Goal: Find specific page/section: Find specific page/section

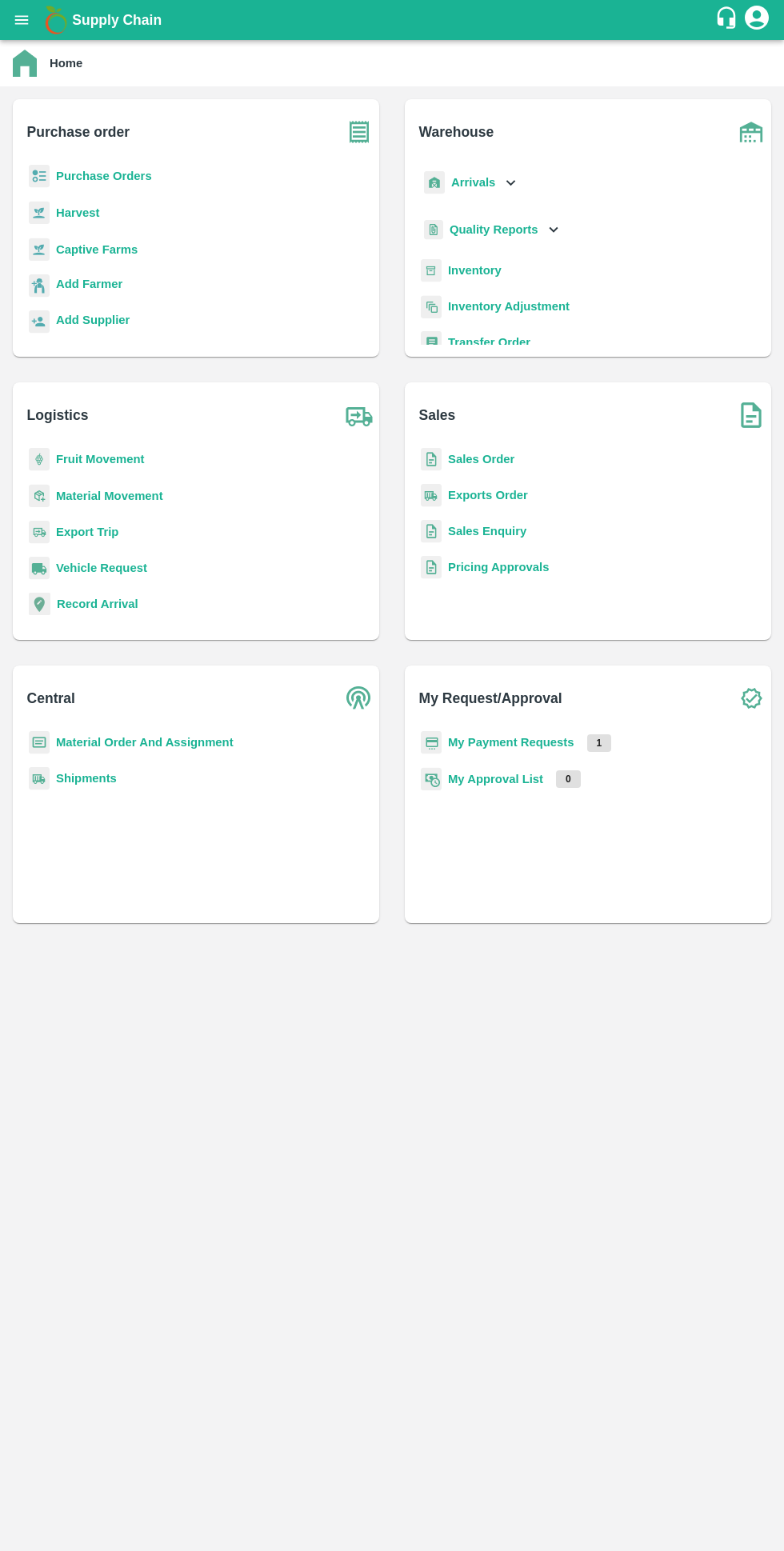
click at [523, 742] on b "My Payment Requests" at bounding box center [510, 742] width 126 height 13
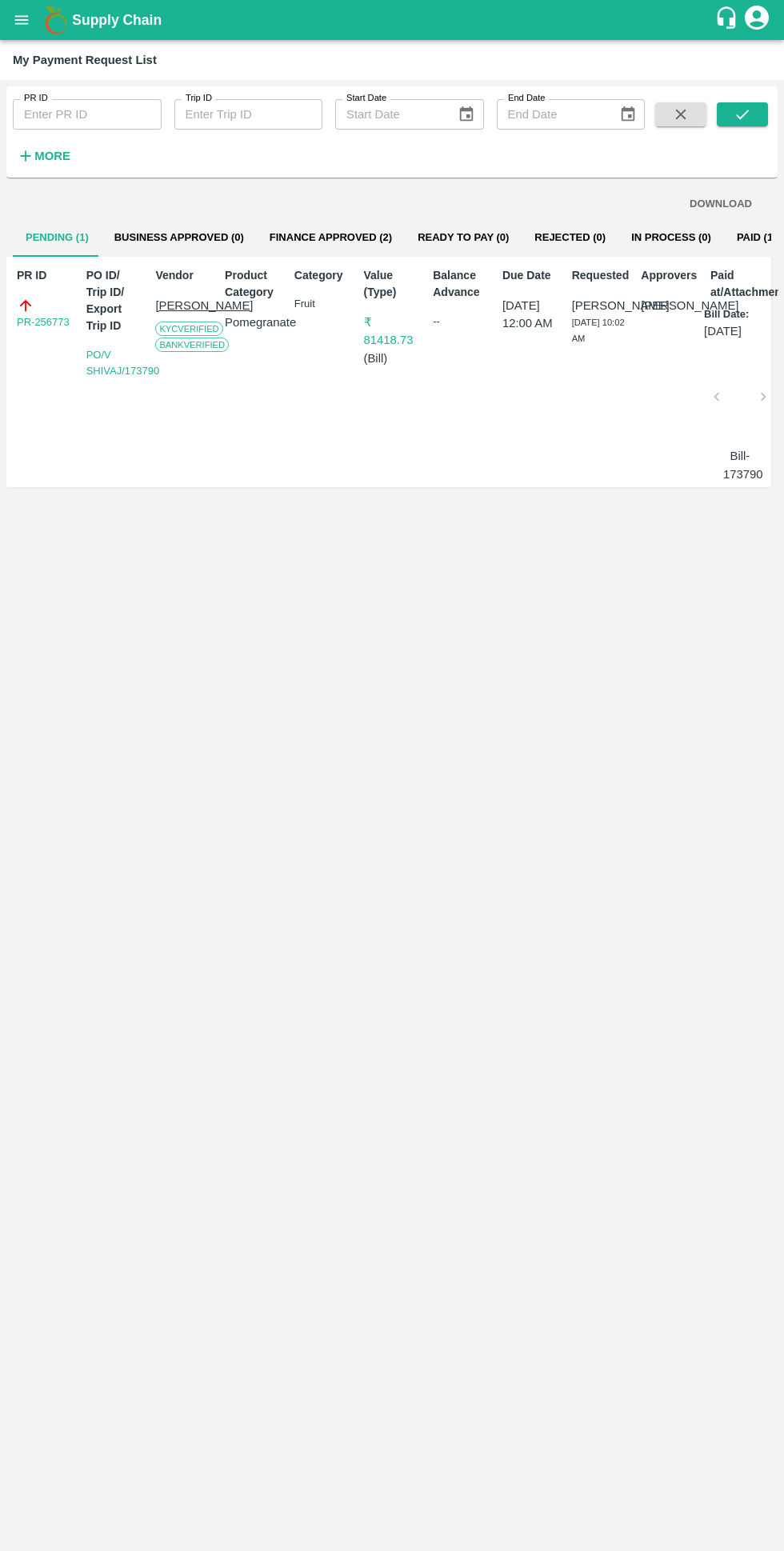
click at [331, 235] on button "Finance Approved (2)" at bounding box center [330, 237] width 148 height 39
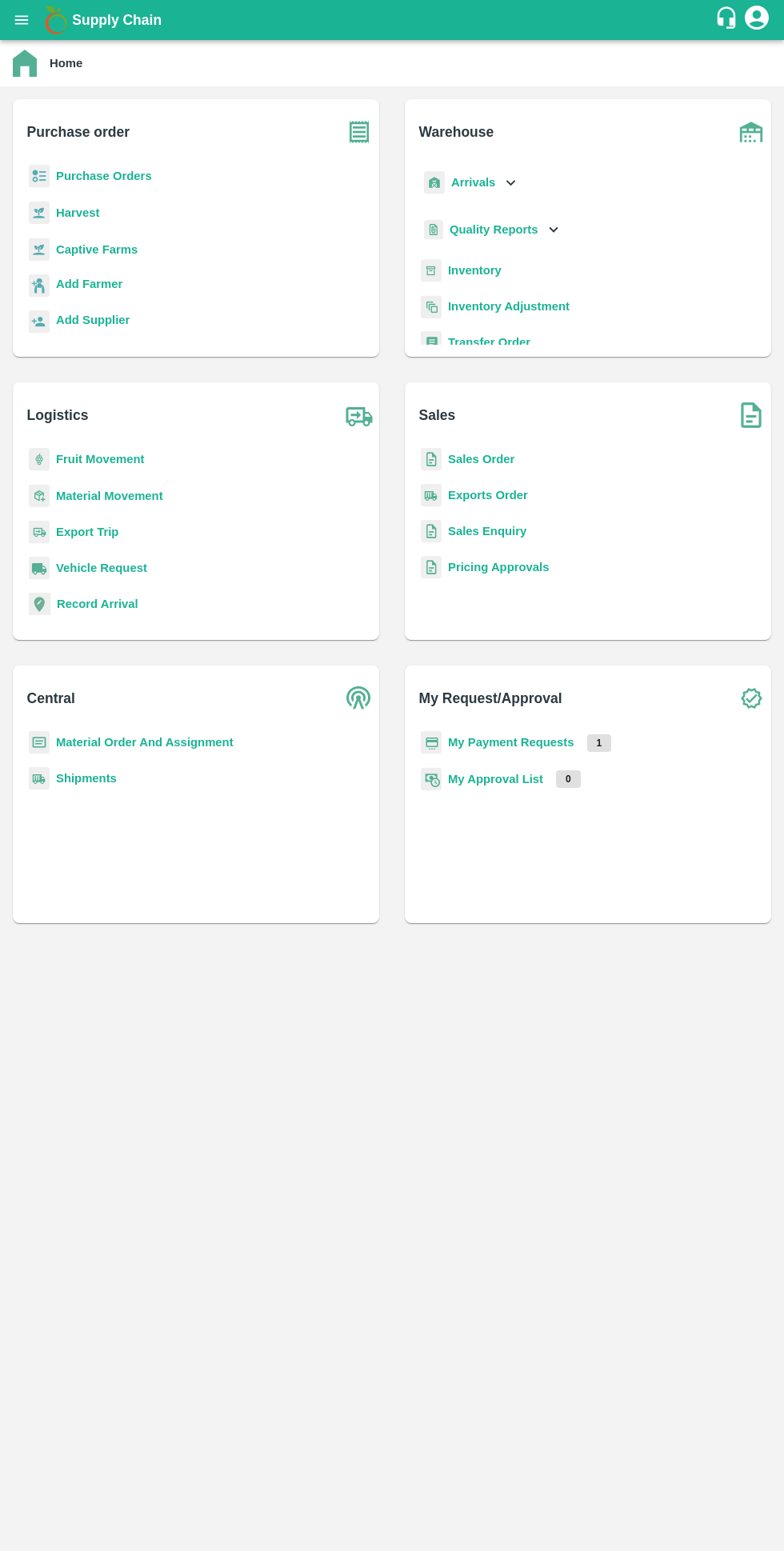
click at [518, 743] on b "My Payment Requests" at bounding box center [510, 742] width 126 height 13
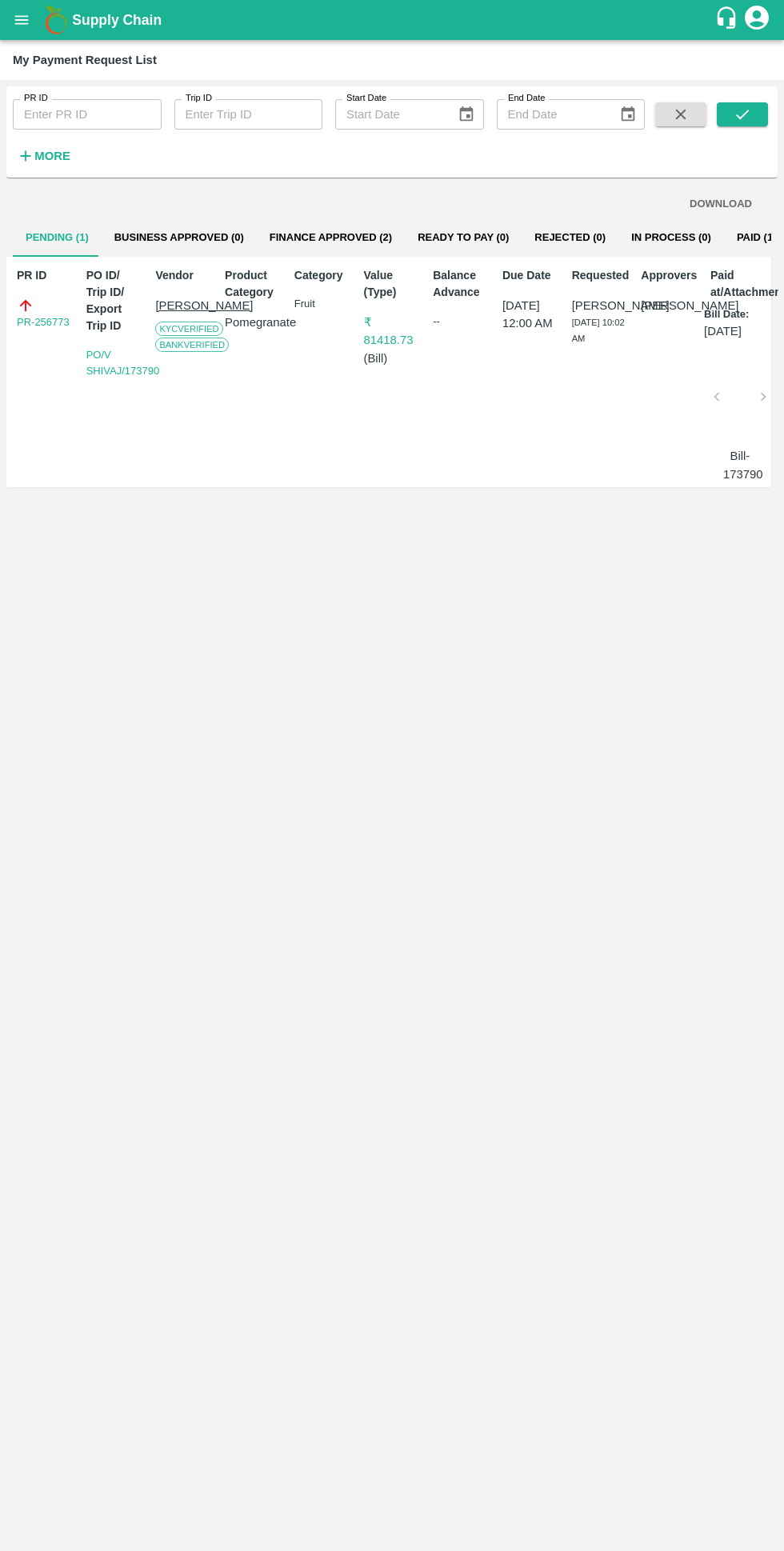
click at [280, 237] on button "Finance Approved (2)" at bounding box center [330, 237] width 148 height 39
click at [21, 20] on icon "open drawer" at bounding box center [21, 19] width 13 height 9
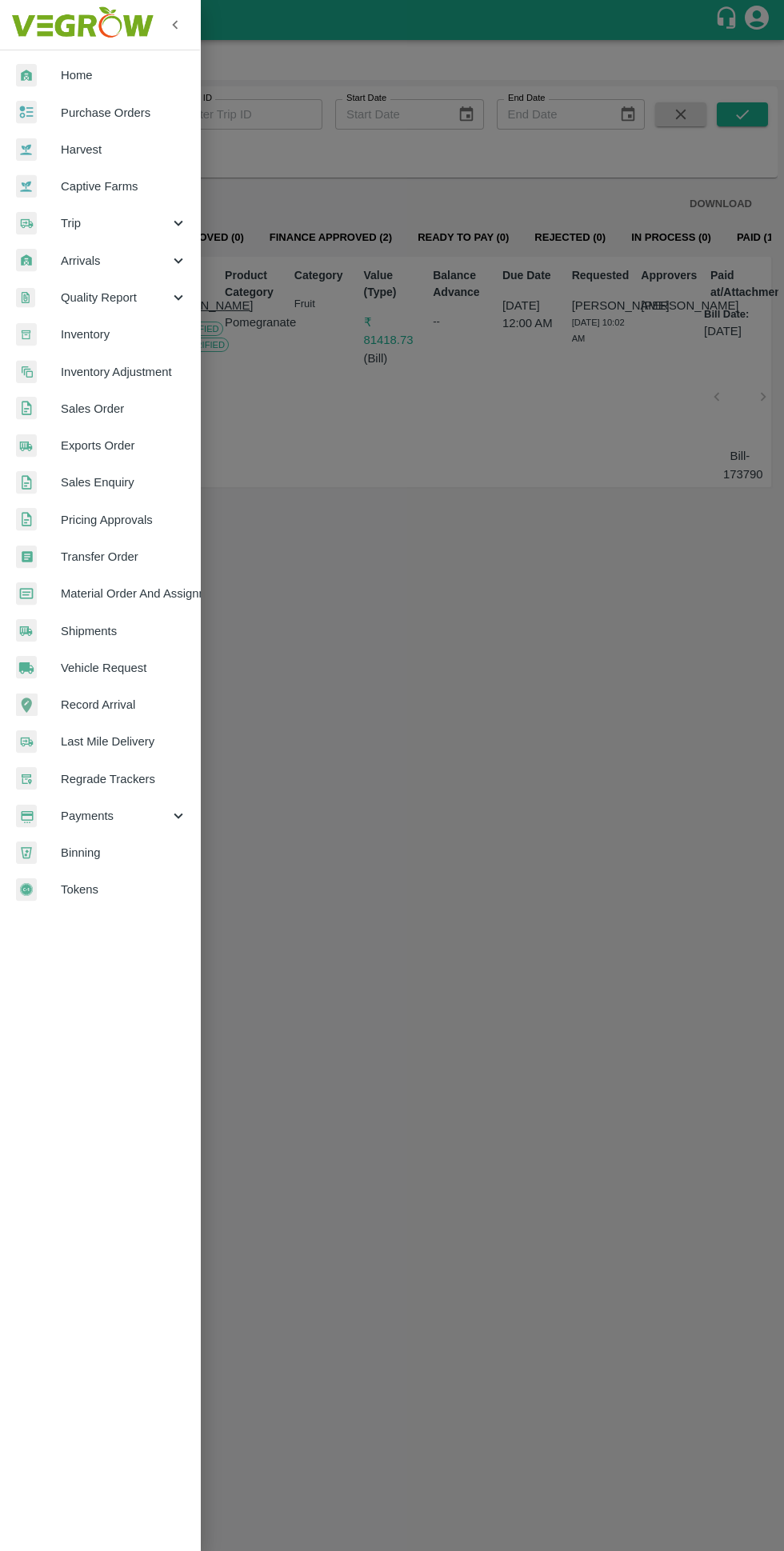
click at [39, 79] on div at bounding box center [38, 76] width 45 height 23
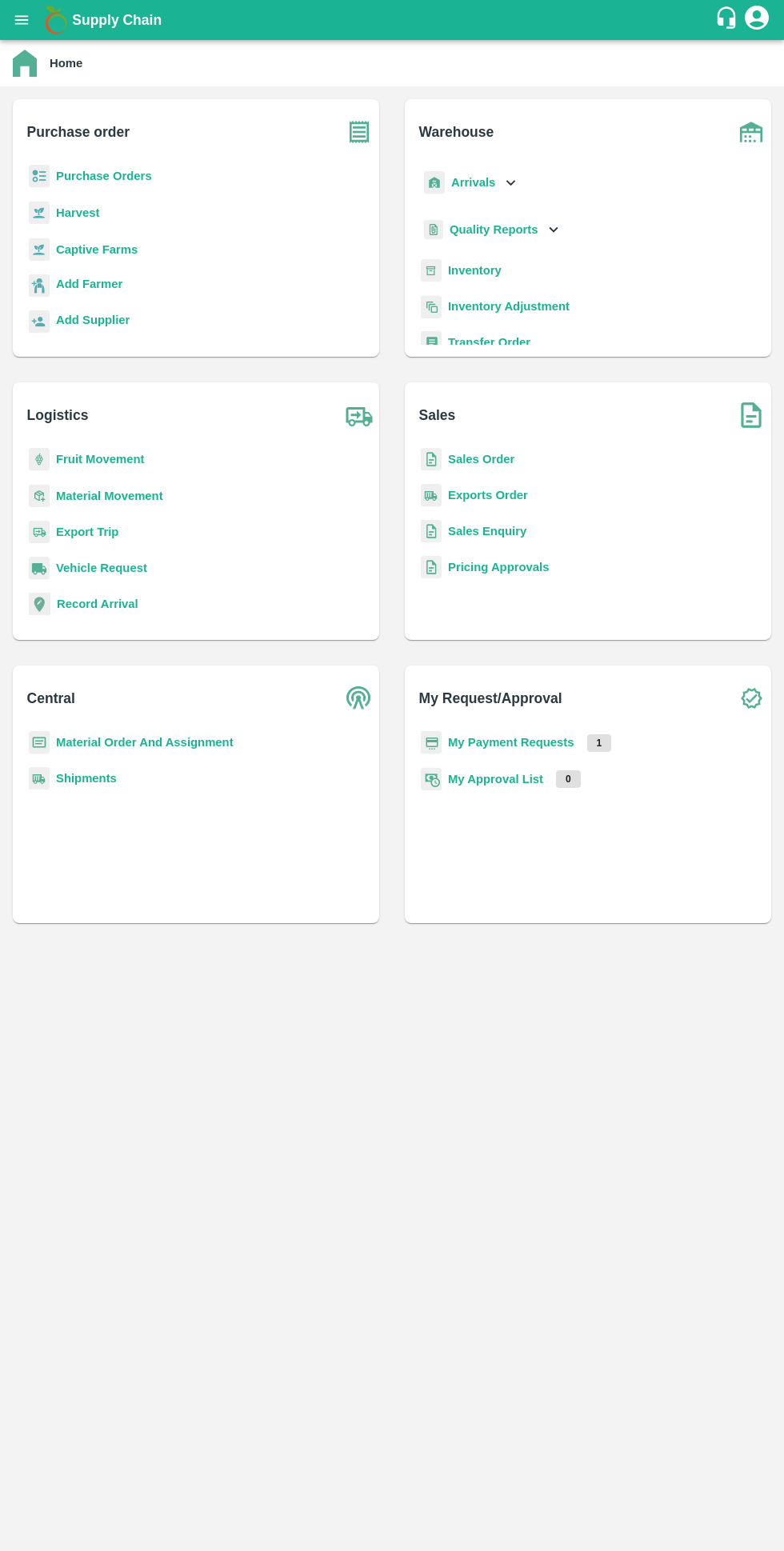
click at [75, 174] on b "Purchase Orders" at bounding box center [104, 176] width 96 height 13
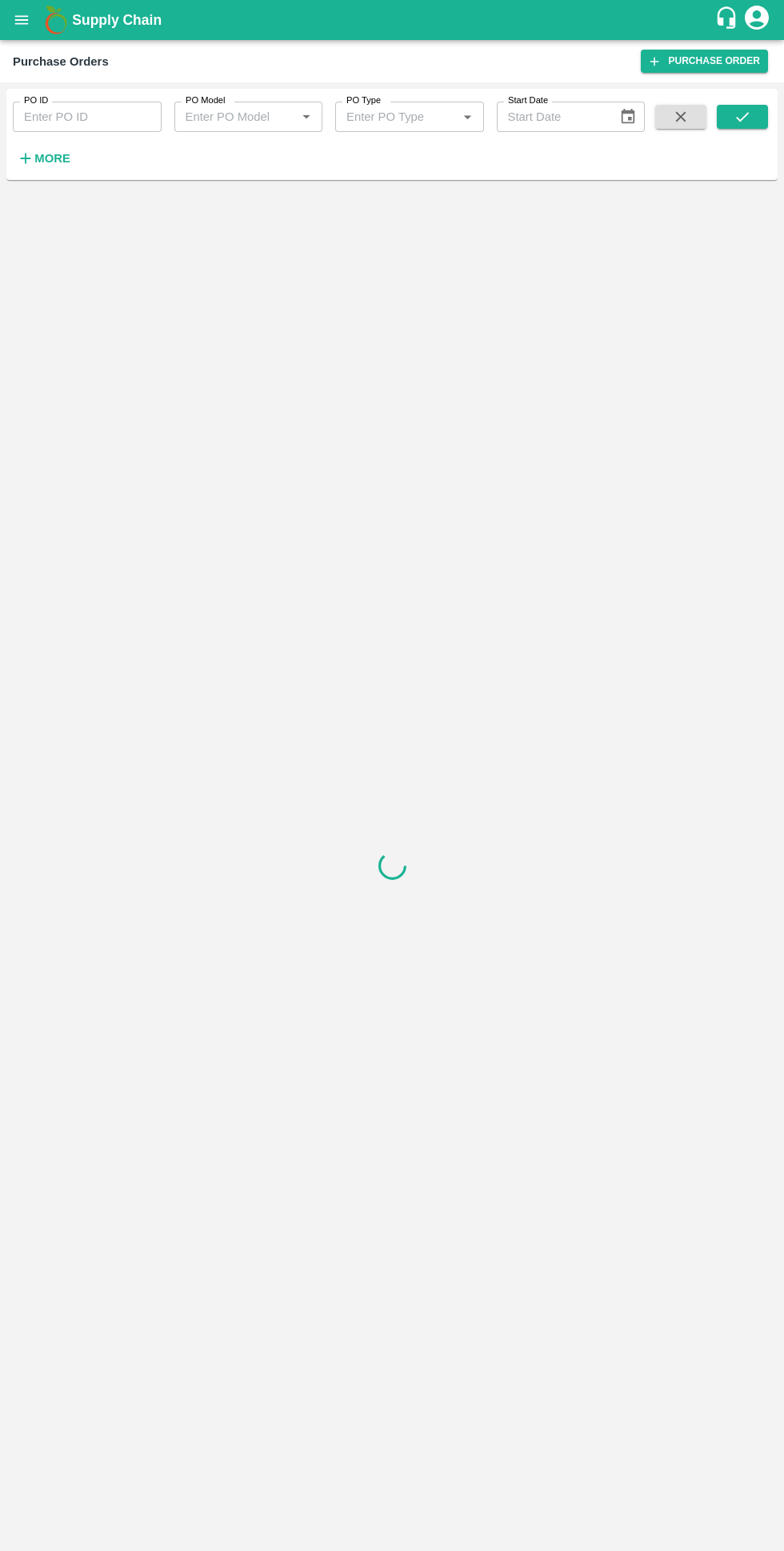
click at [51, 157] on strong "More" at bounding box center [53, 158] width 36 height 13
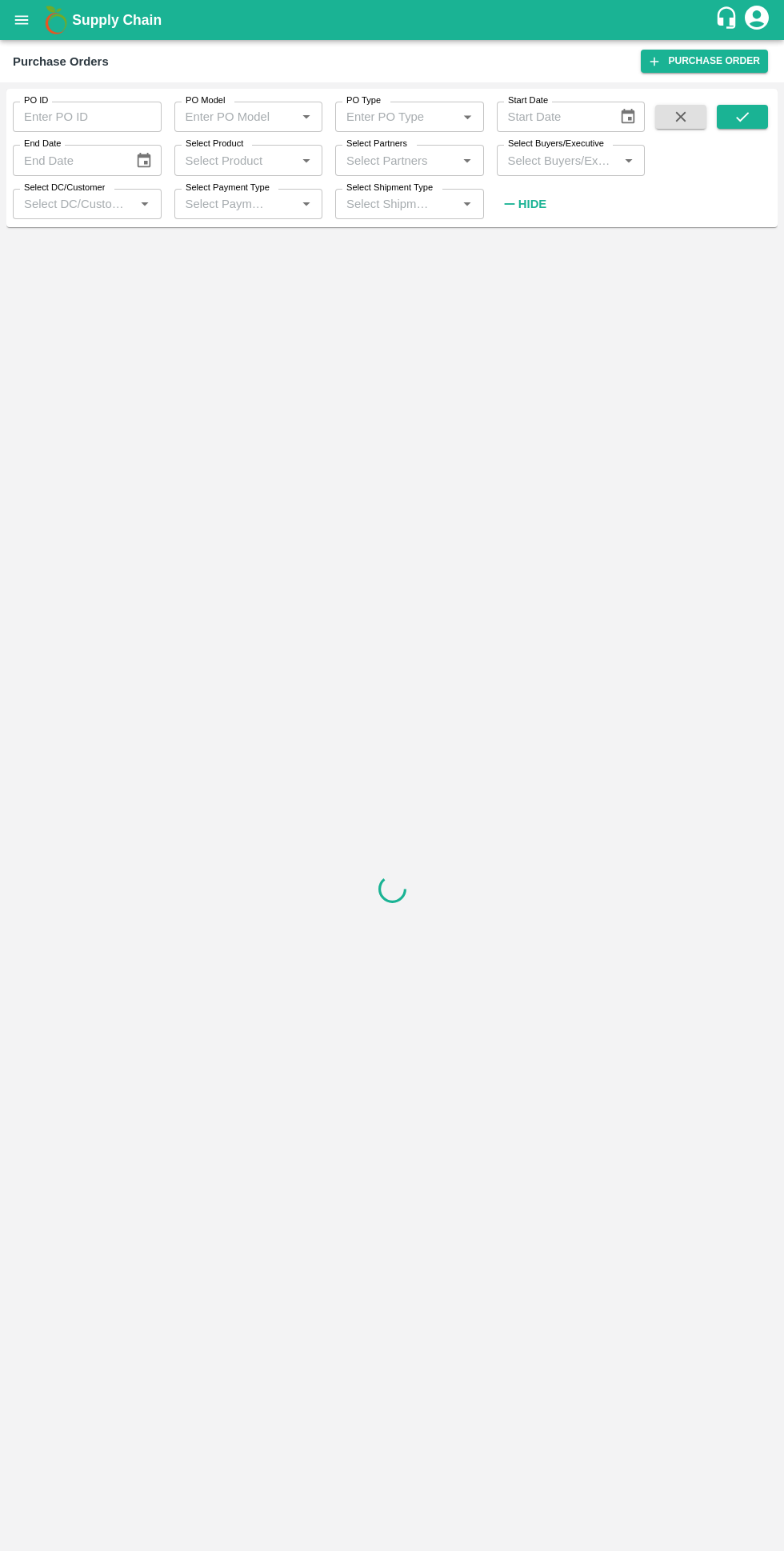
click at [532, 162] on input "Select Buyers/Executive" at bounding box center [557, 159] width 113 height 21
type input "Avinash"
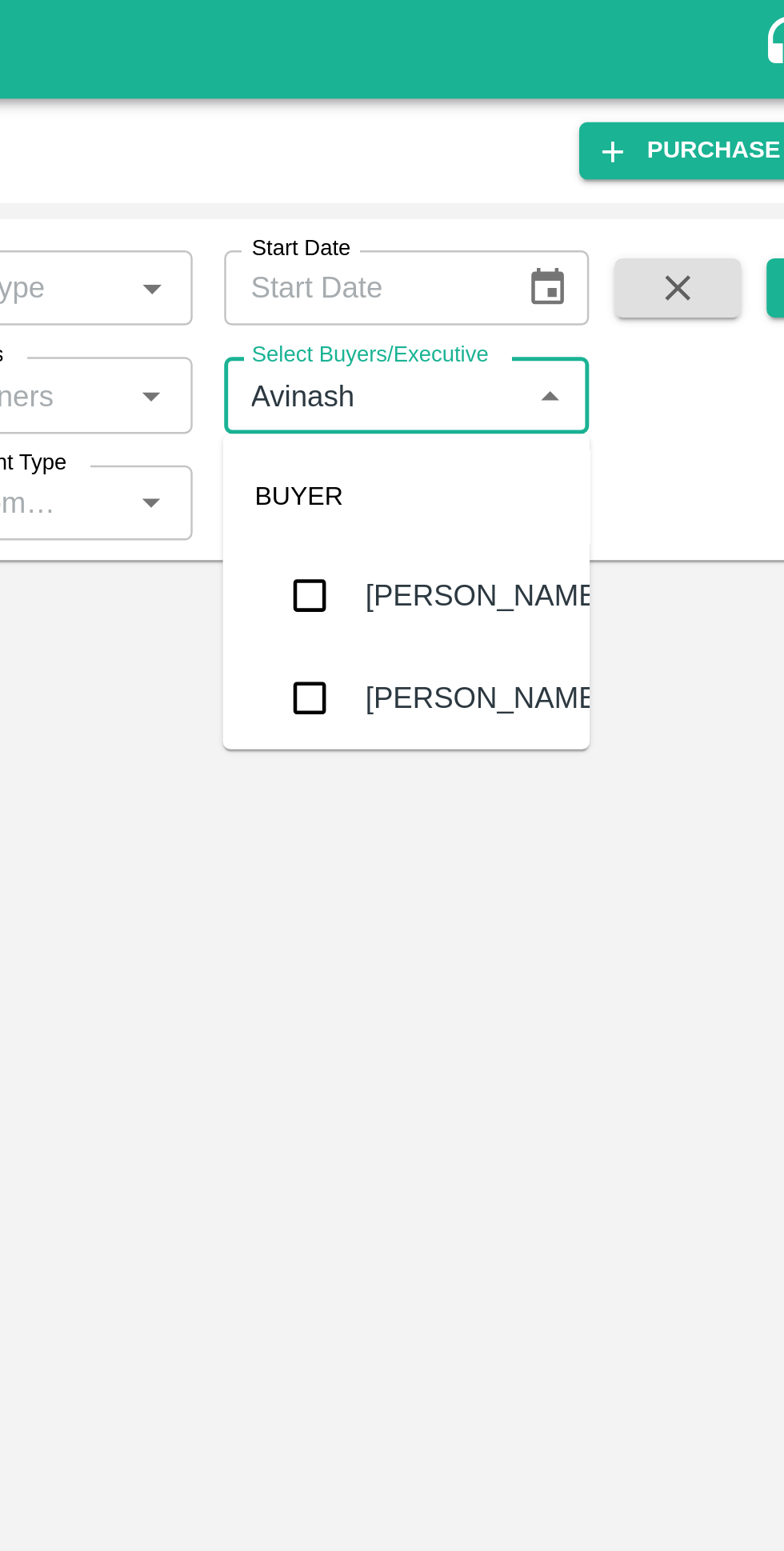
click at [538, 286] on input "checkbox" at bounding box center [531, 283] width 32 height 32
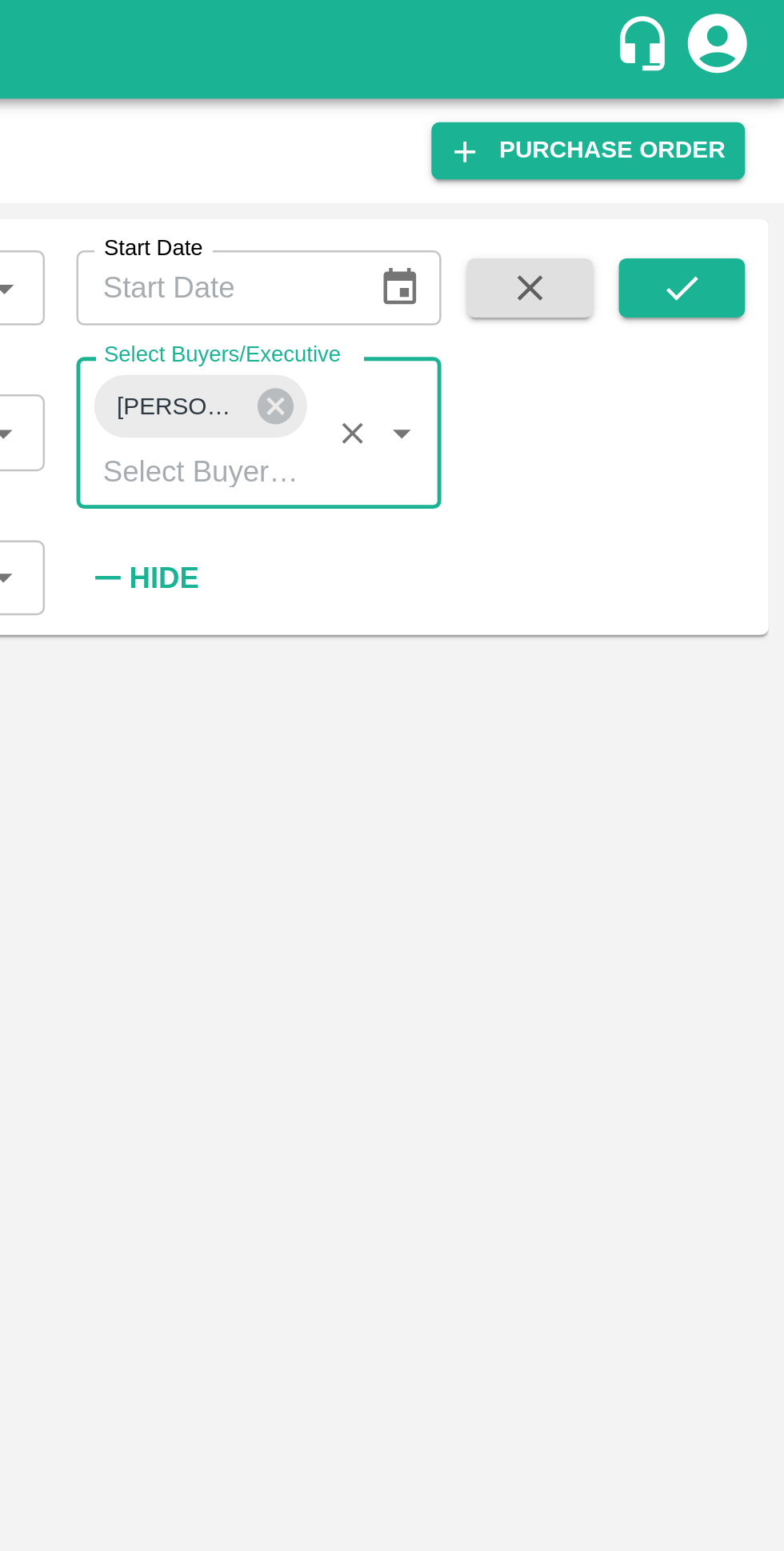
click at [739, 116] on icon "submit" at bounding box center [742, 116] width 17 height 17
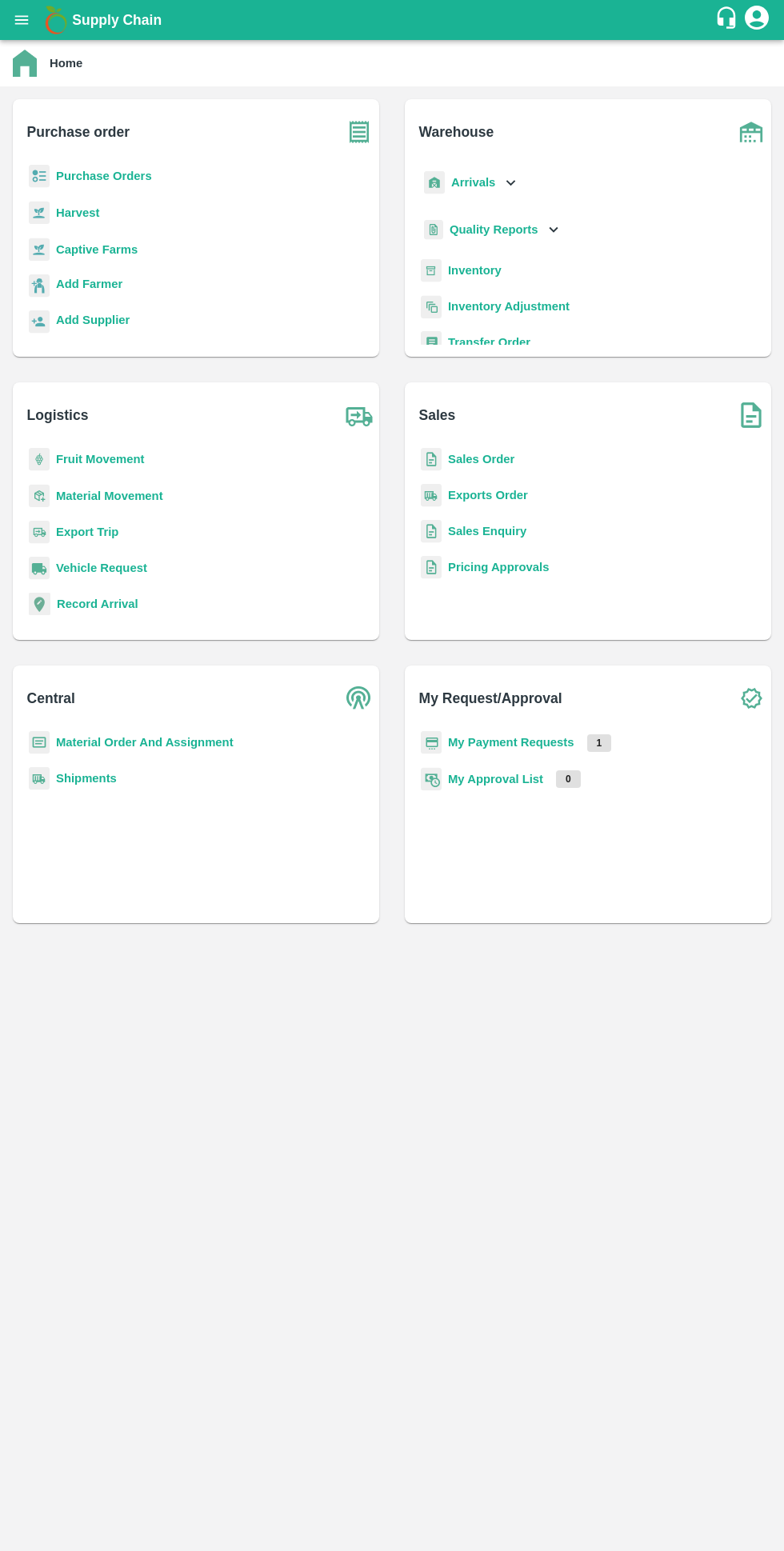
click at [56, 179] on b "Purchase Orders" at bounding box center [104, 176] width 96 height 13
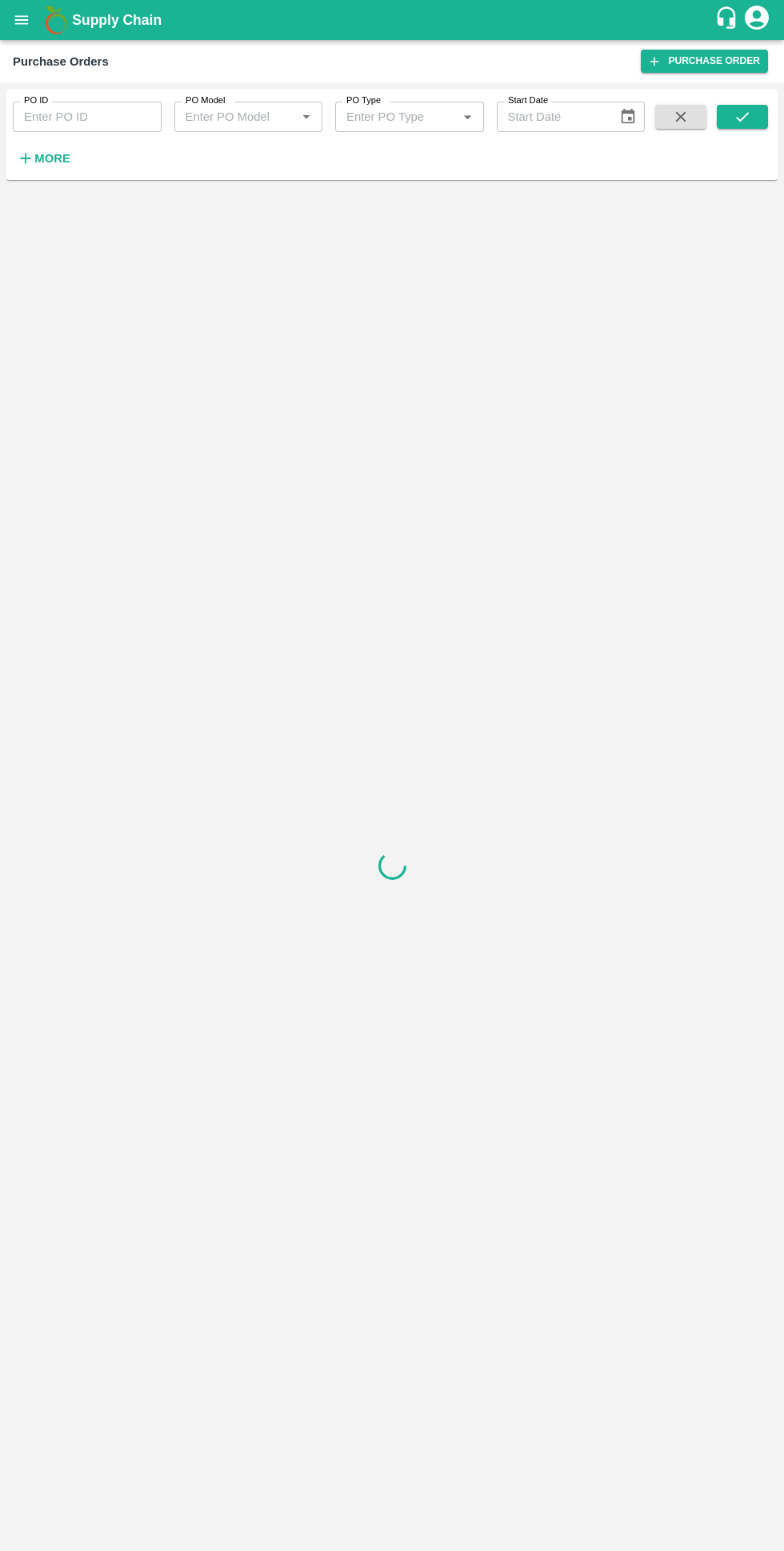
click at [50, 158] on strong "More" at bounding box center [53, 158] width 36 height 13
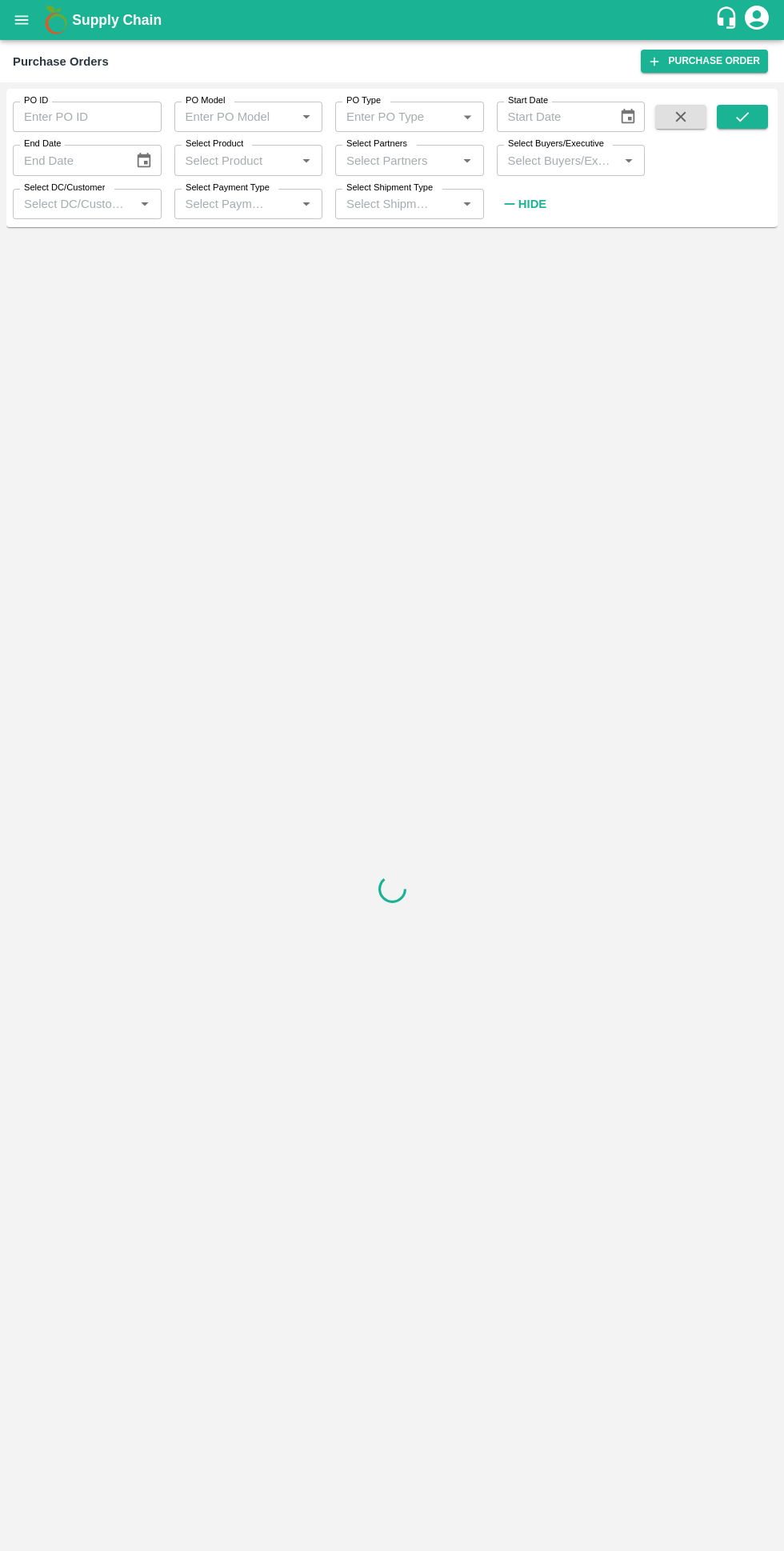
click at [518, 162] on input "Select Buyers/Executive" at bounding box center [557, 159] width 113 height 21
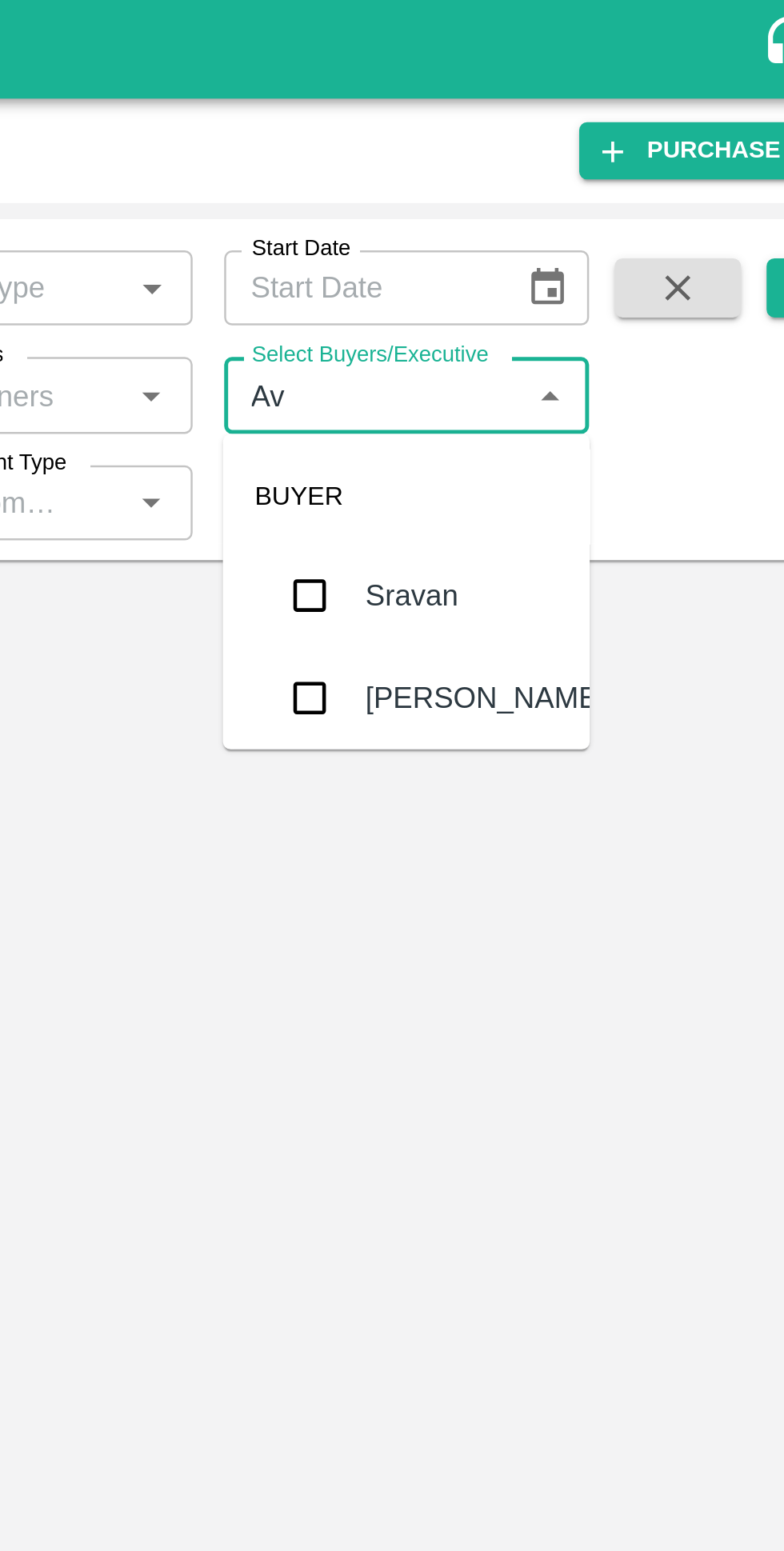
type input "Avinash"
click at [530, 284] on input "checkbox" at bounding box center [531, 283] width 32 height 32
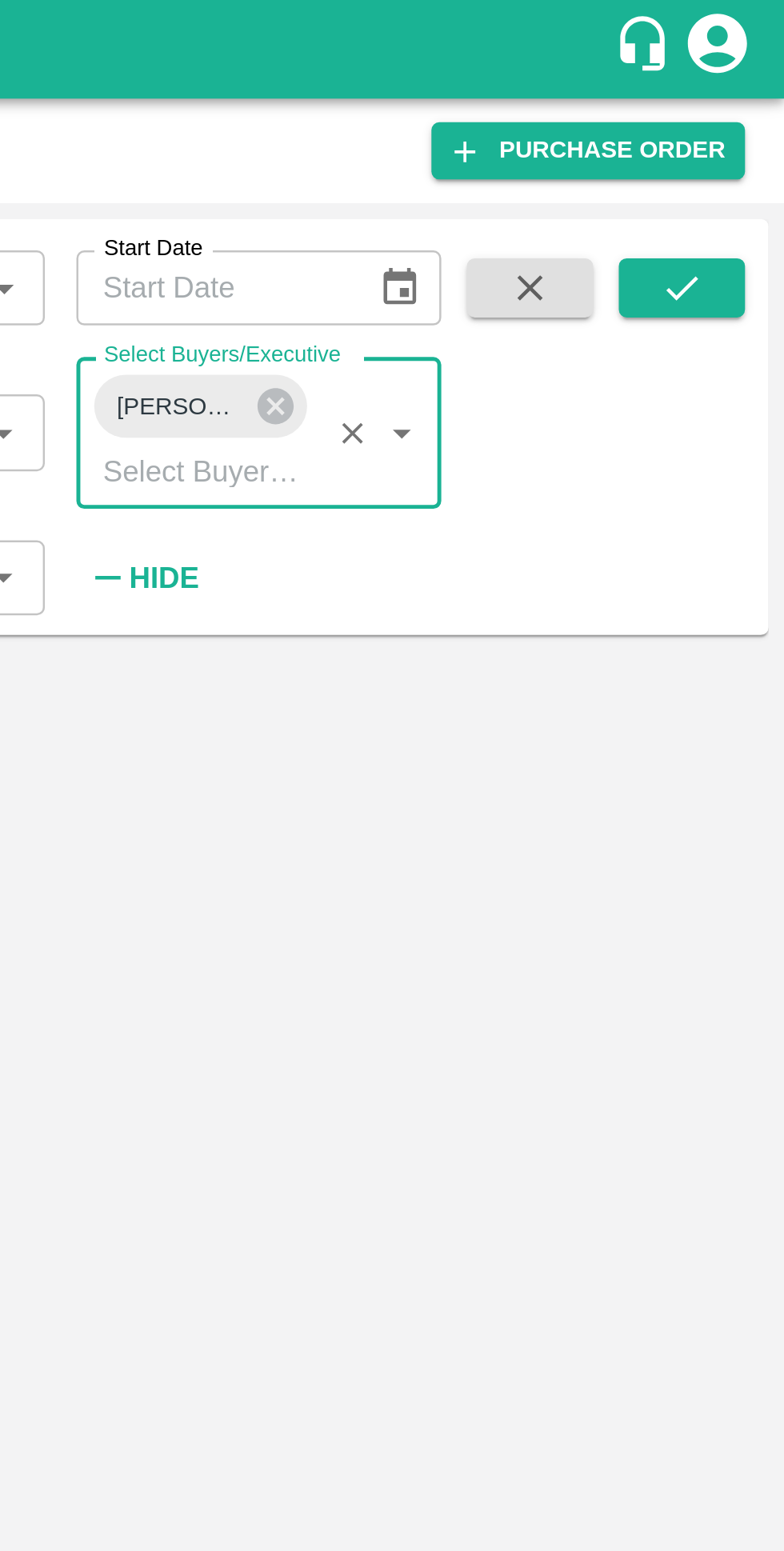
click at [735, 120] on icon "submit" at bounding box center [742, 116] width 17 height 17
